Goal: Information Seeking & Learning: Understand process/instructions

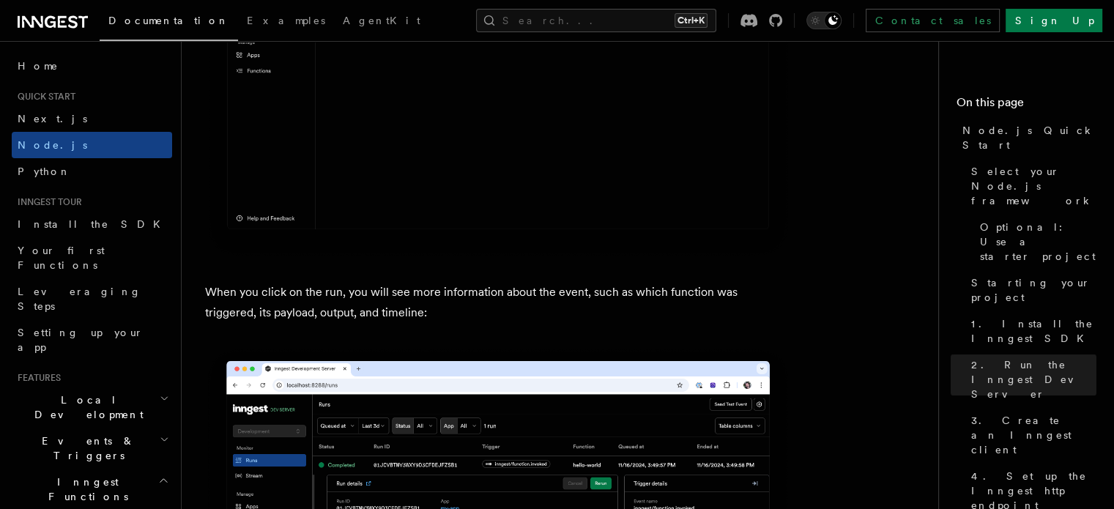
scroll to position [4378, 0]
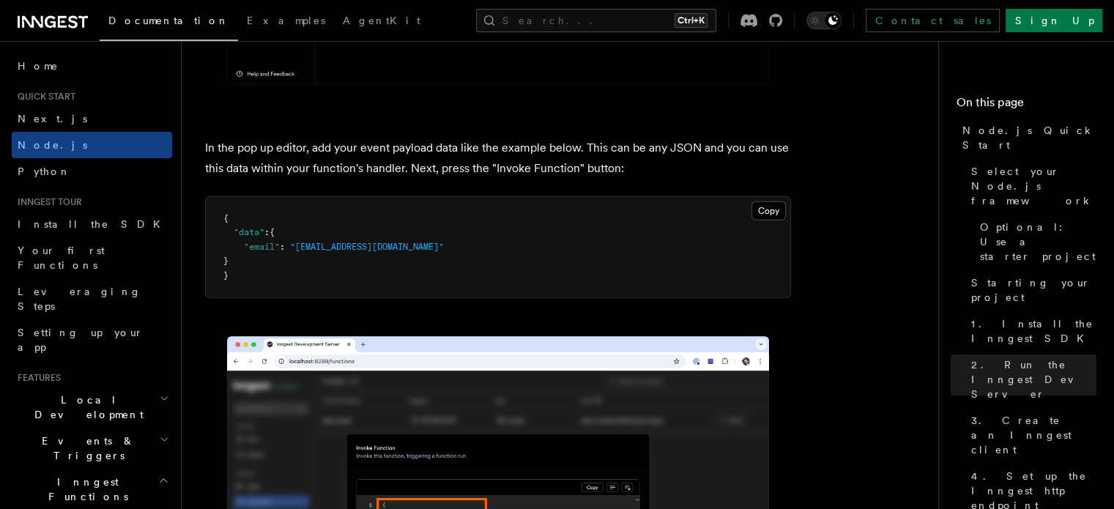
click at [1092, 207] on nav "On this page Node.js Quick Start Select your Node.js framework Optional: Use a …" at bounding box center [1026, 275] width 176 height 468
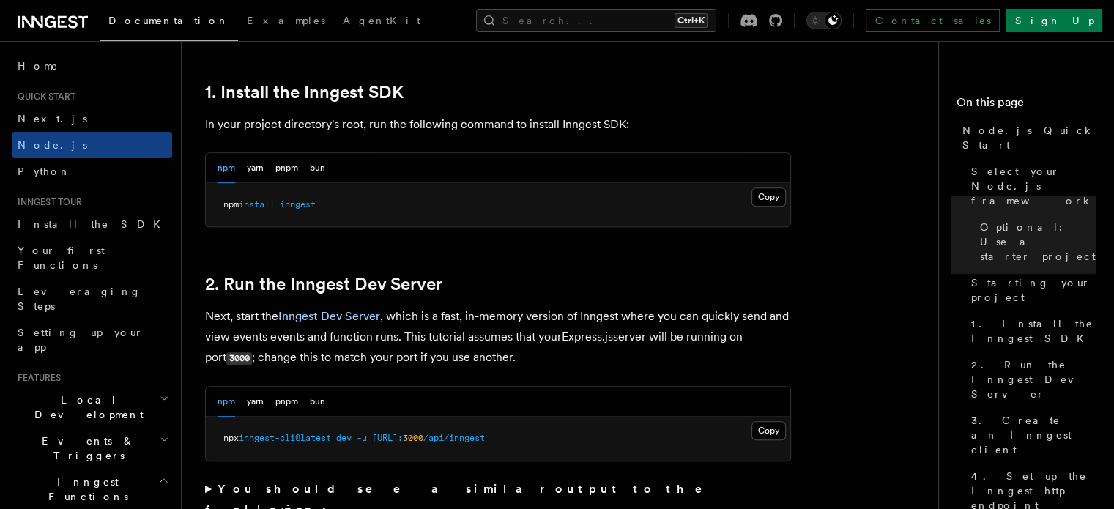
scroll to position [938, 0]
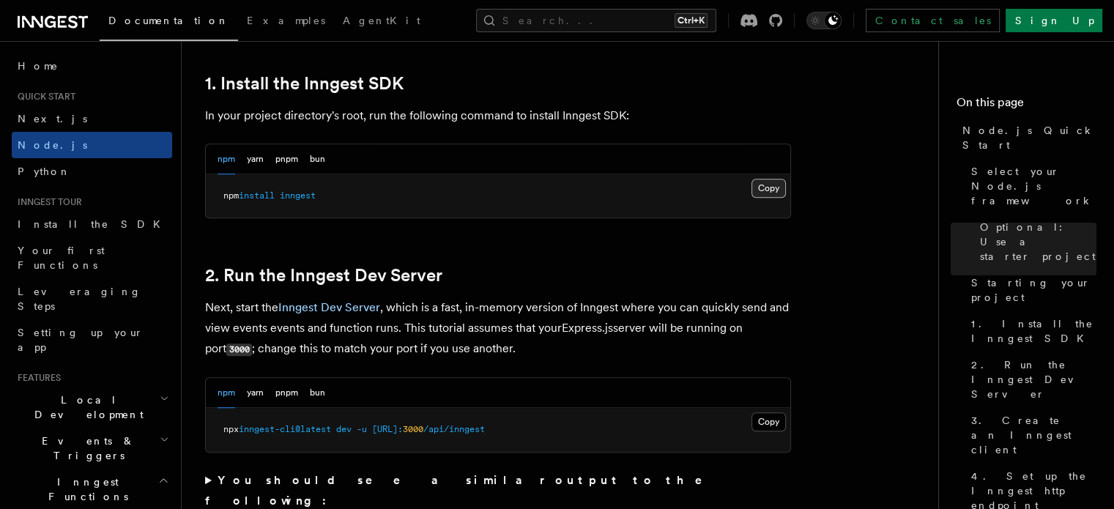
click at [782, 184] on button "Copy Copied" at bounding box center [769, 188] width 34 height 19
click at [766, 429] on button "Copy Copied" at bounding box center [769, 421] width 34 height 19
click at [80, 73] on link "Home" at bounding box center [92, 66] width 160 height 26
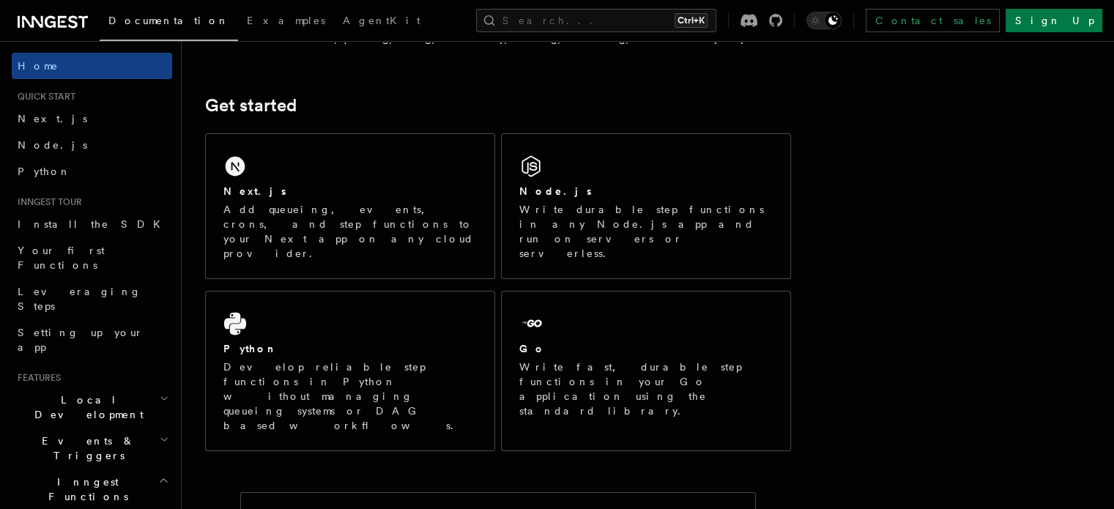
scroll to position [169, 0]
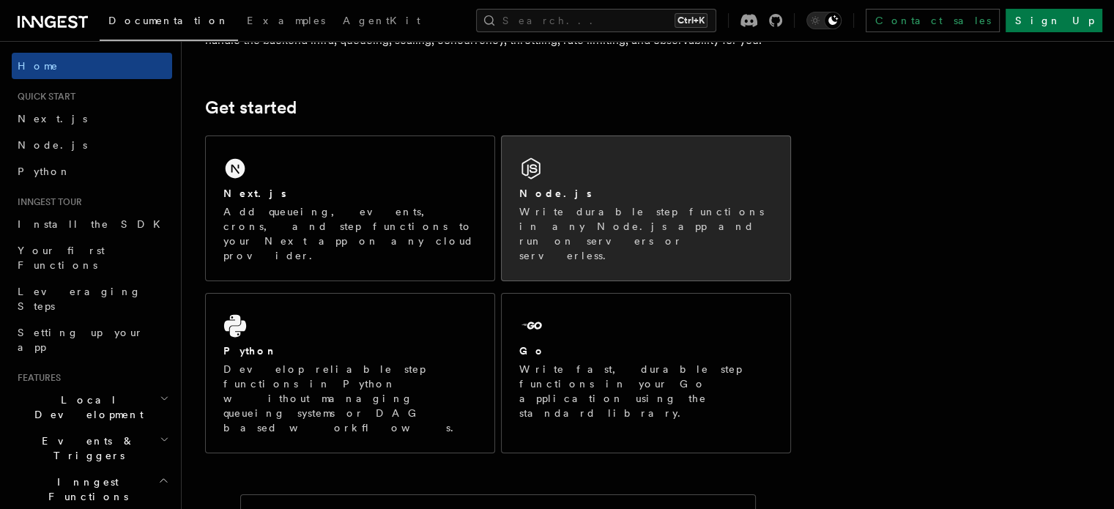
click at [599, 199] on div "Node.js" at bounding box center [645, 193] width 253 height 15
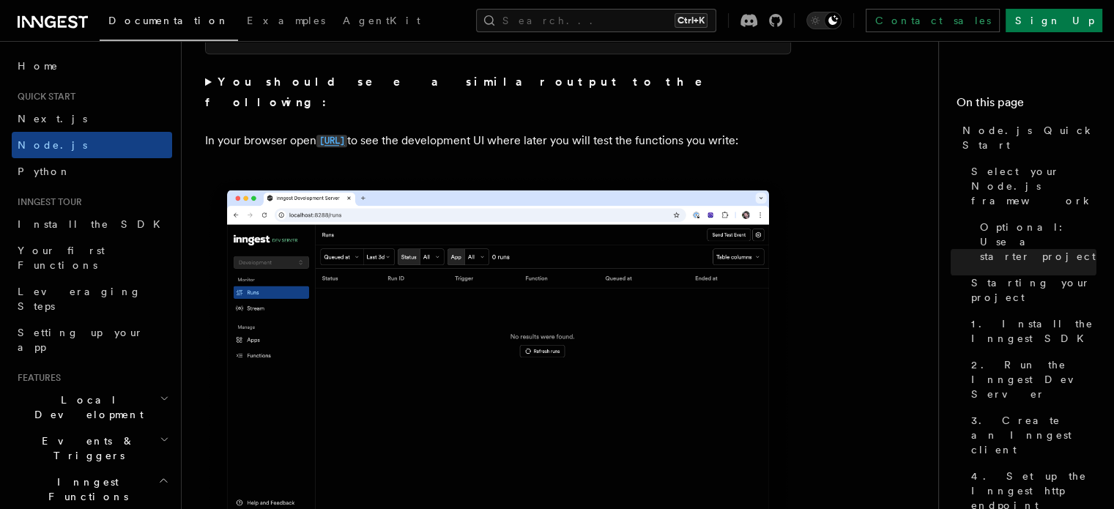
click at [325, 135] on code "[URL]" at bounding box center [331, 141] width 31 height 12
